Goal: Information Seeking & Learning: Learn about a topic

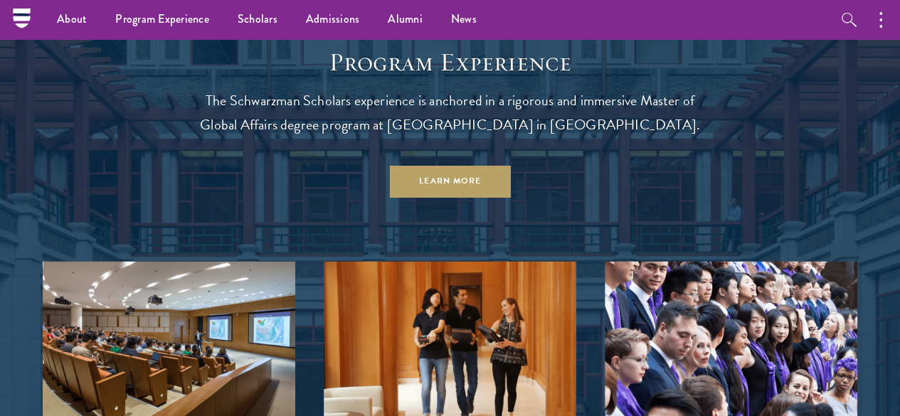
scroll to position [165, 0]
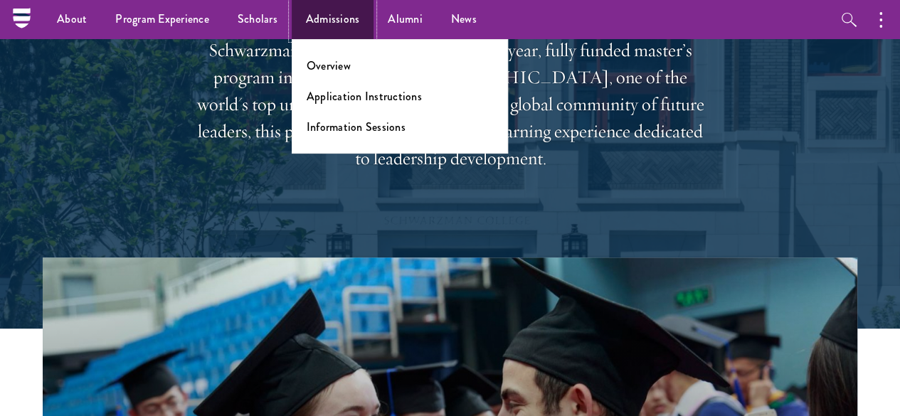
click at [329, 26] on link "Admissions" at bounding box center [333, 19] width 82 height 39
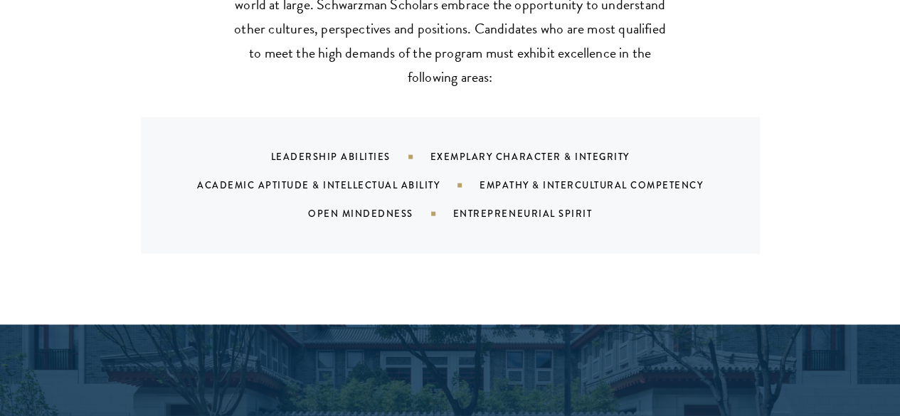
scroll to position [1565, 0]
